Goal: Check status: Check status

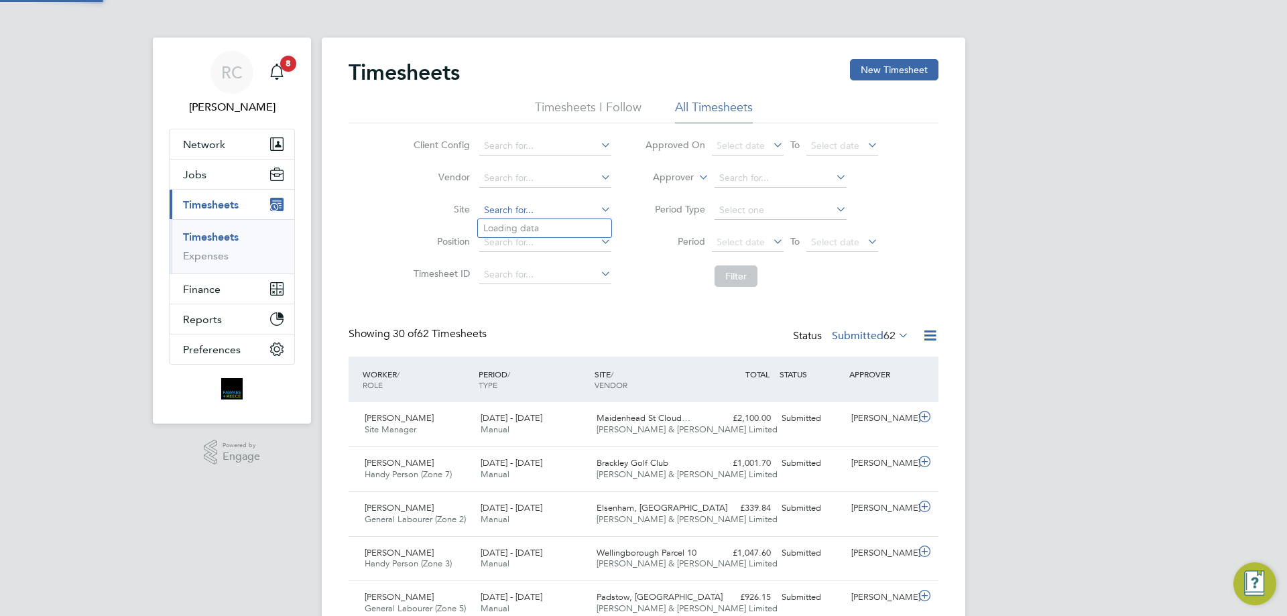
click at [491, 209] on input at bounding box center [545, 210] width 132 height 19
click at [542, 224] on li "[GEOGRAPHIC_DATA]" at bounding box center [544, 228] width 133 height 18
type input "[GEOGRAPHIC_DATA]"
click at [738, 245] on span "Select date" at bounding box center [741, 242] width 48 height 12
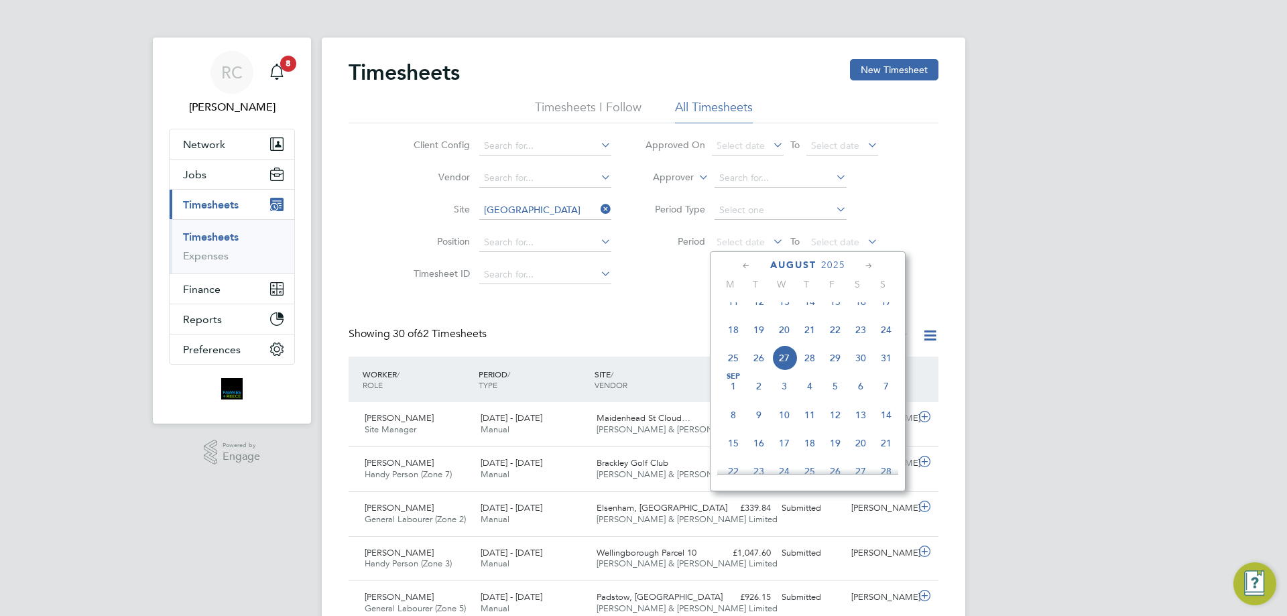
click at [732, 343] on span "18" at bounding box center [733, 329] width 25 height 25
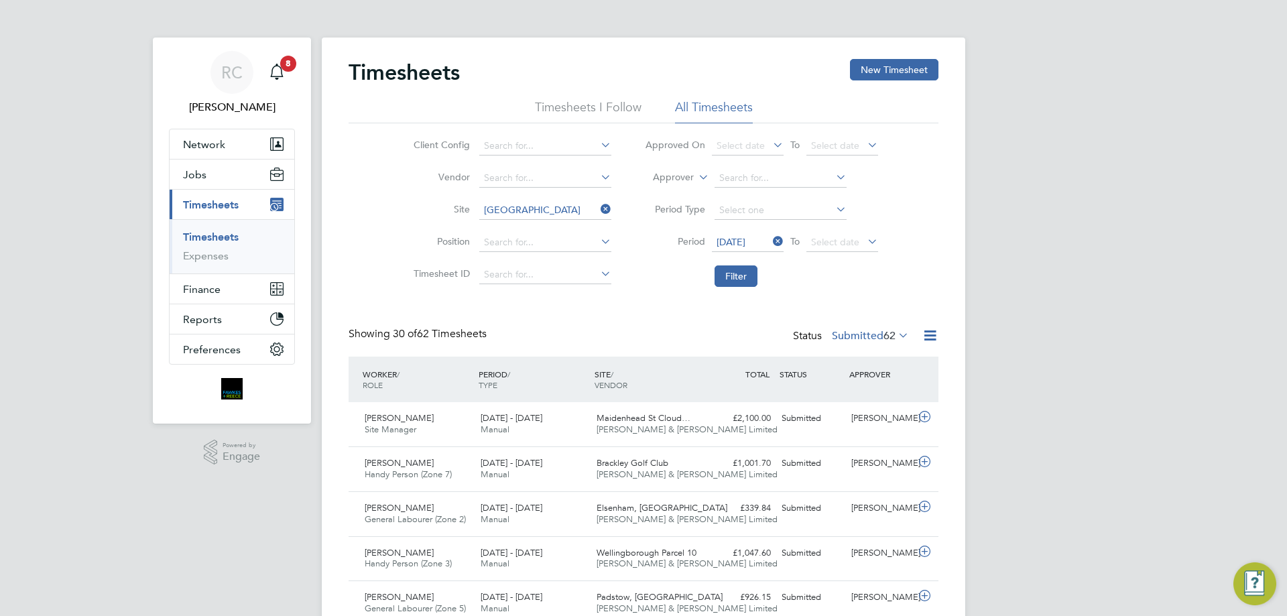
click at [798, 241] on span "To" at bounding box center [794, 241] width 17 height 17
click at [813, 237] on span "Select date" at bounding box center [835, 242] width 48 height 12
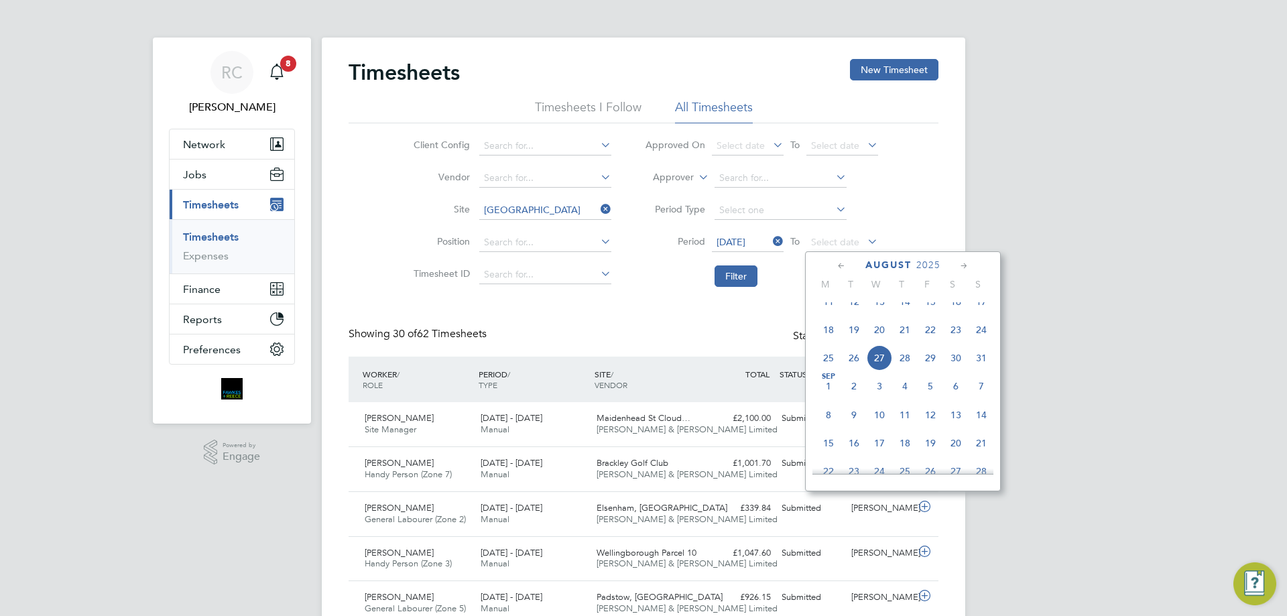
click at [977, 341] on span "24" at bounding box center [981, 329] width 25 height 25
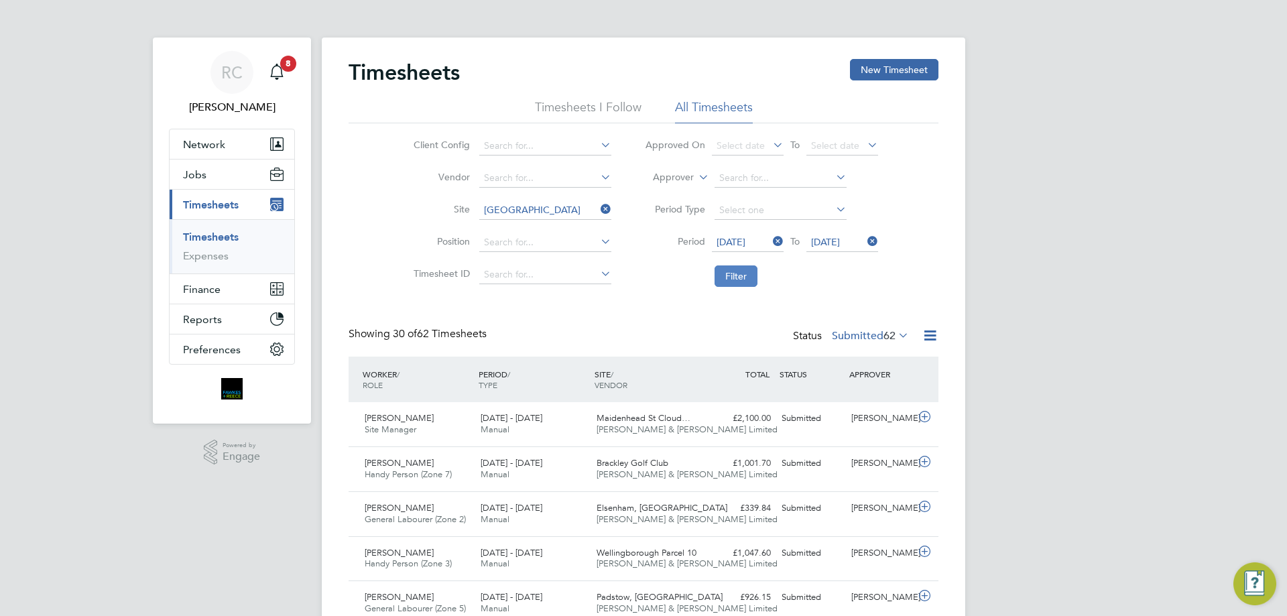
click at [742, 279] on button "Filter" at bounding box center [736, 276] width 43 height 21
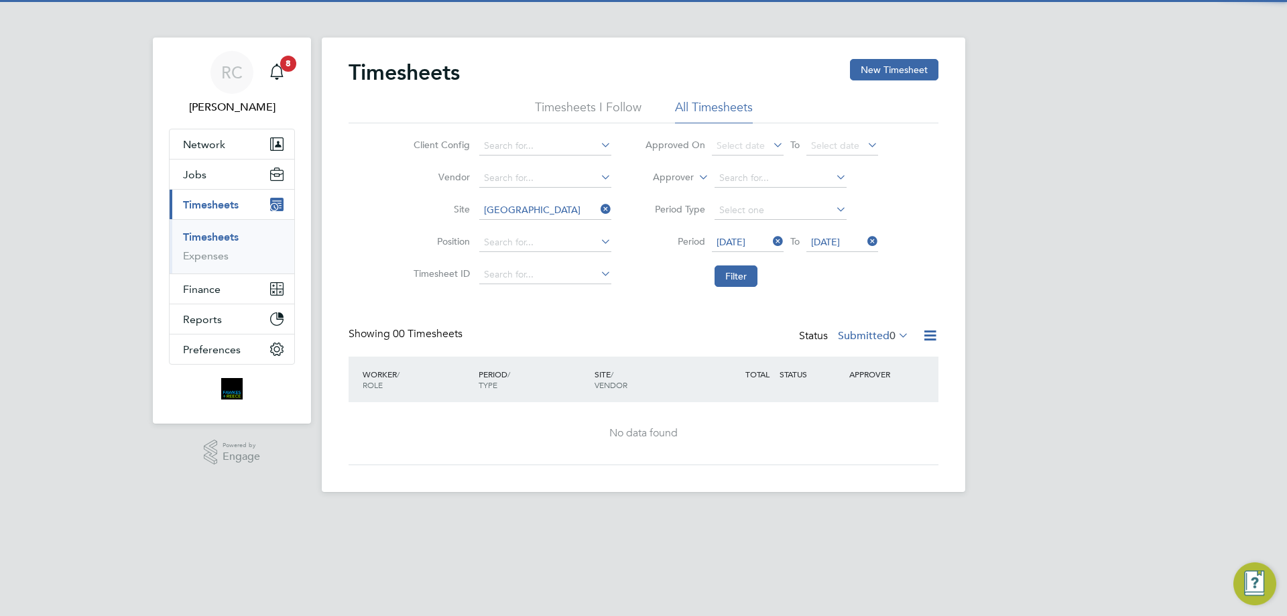
click at [860, 338] on label "Submitted 0" at bounding box center [873, 335] width 71 height 13
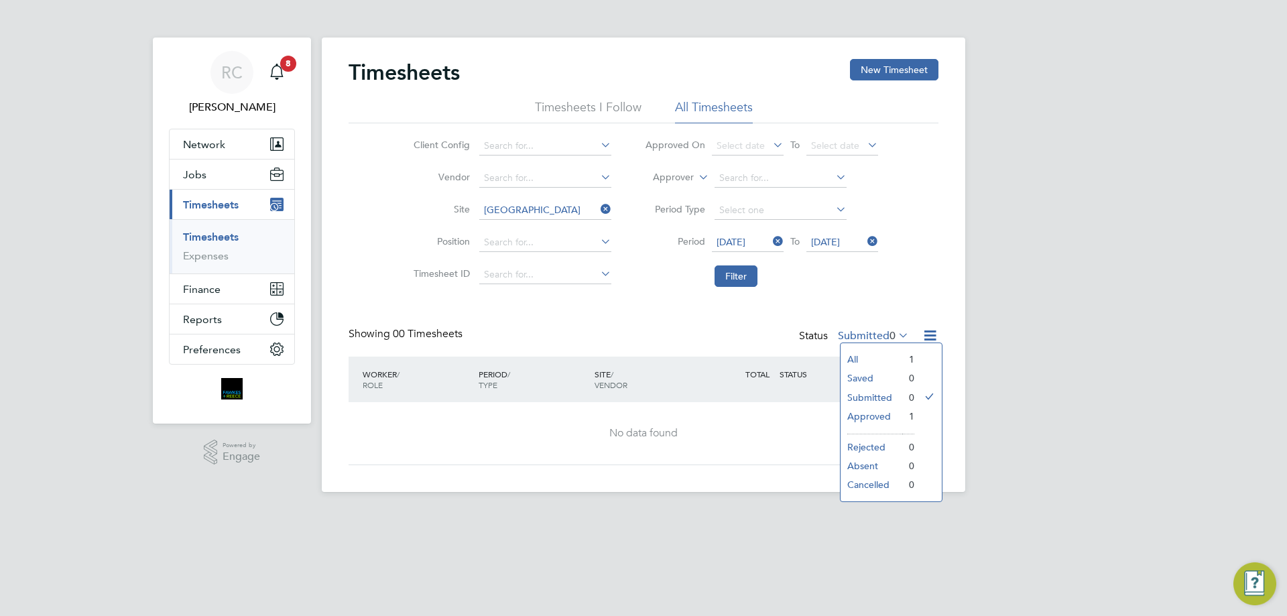
click at [886, 415] on li "Approved" at bounding box center [872, 416] width 62 height 19
